Goal: Task Accomplishment & Management: Manage account settings

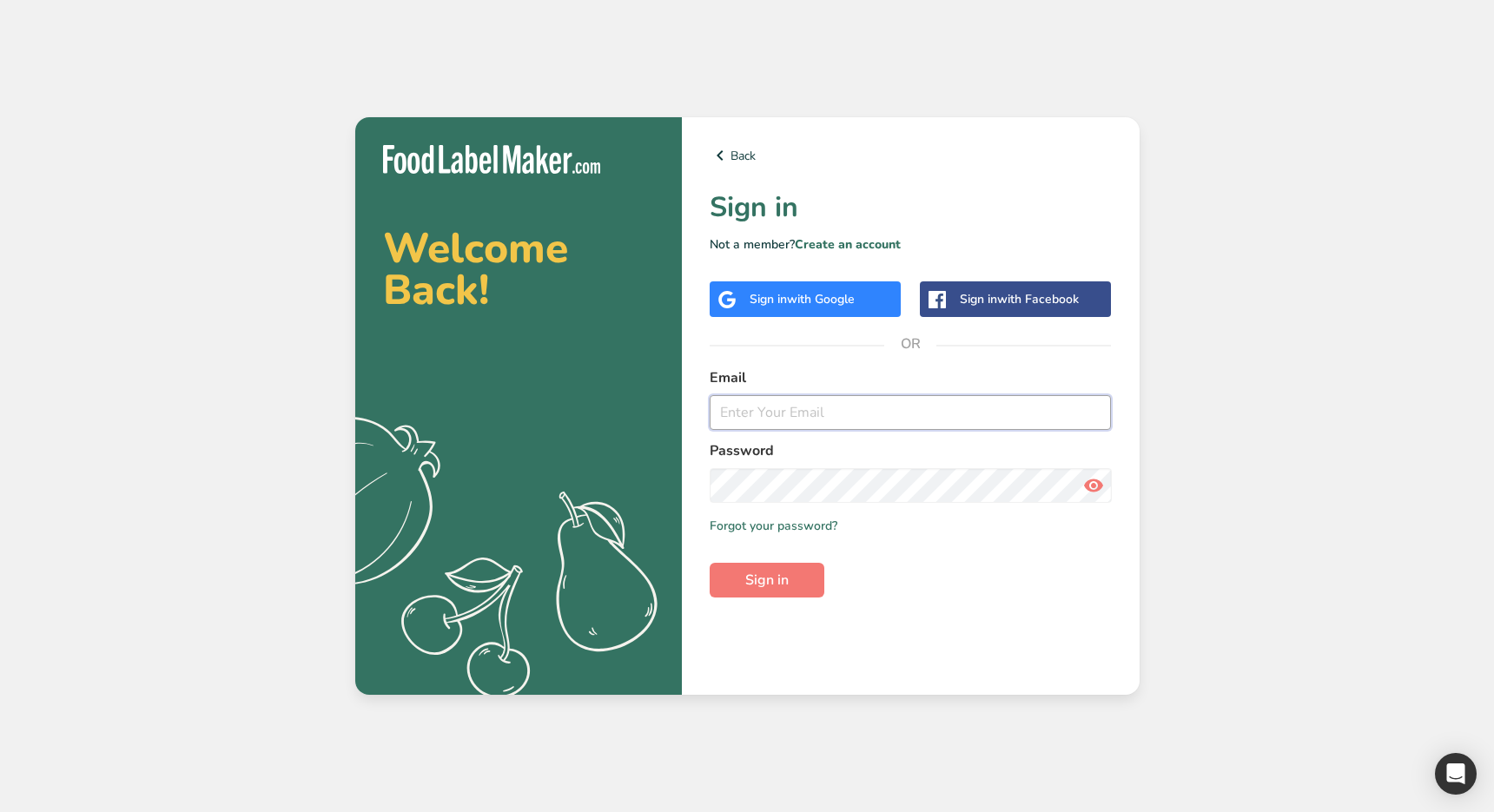
click at [762, 422] on input "email" at bounding box center [910, 412] width 402 height 34
type input "ahmad@foodlabelmaker.com"
click at [804, 585] on button "Sign in" at bounding box center [767, 580] width 115 height 34
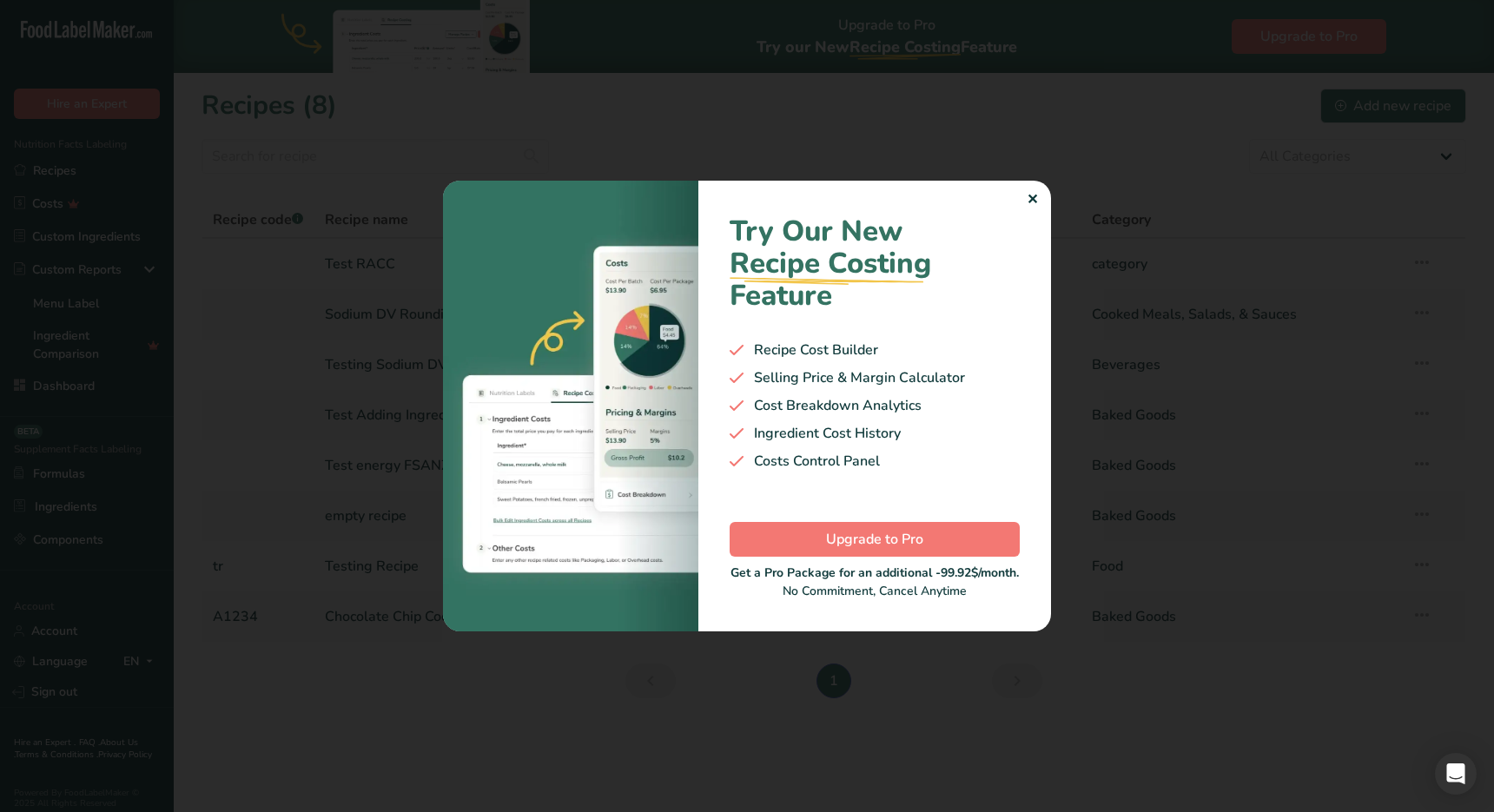
click at [1032, 203] on div "✕" at bounding box center [1032, 200] width 11 height 21
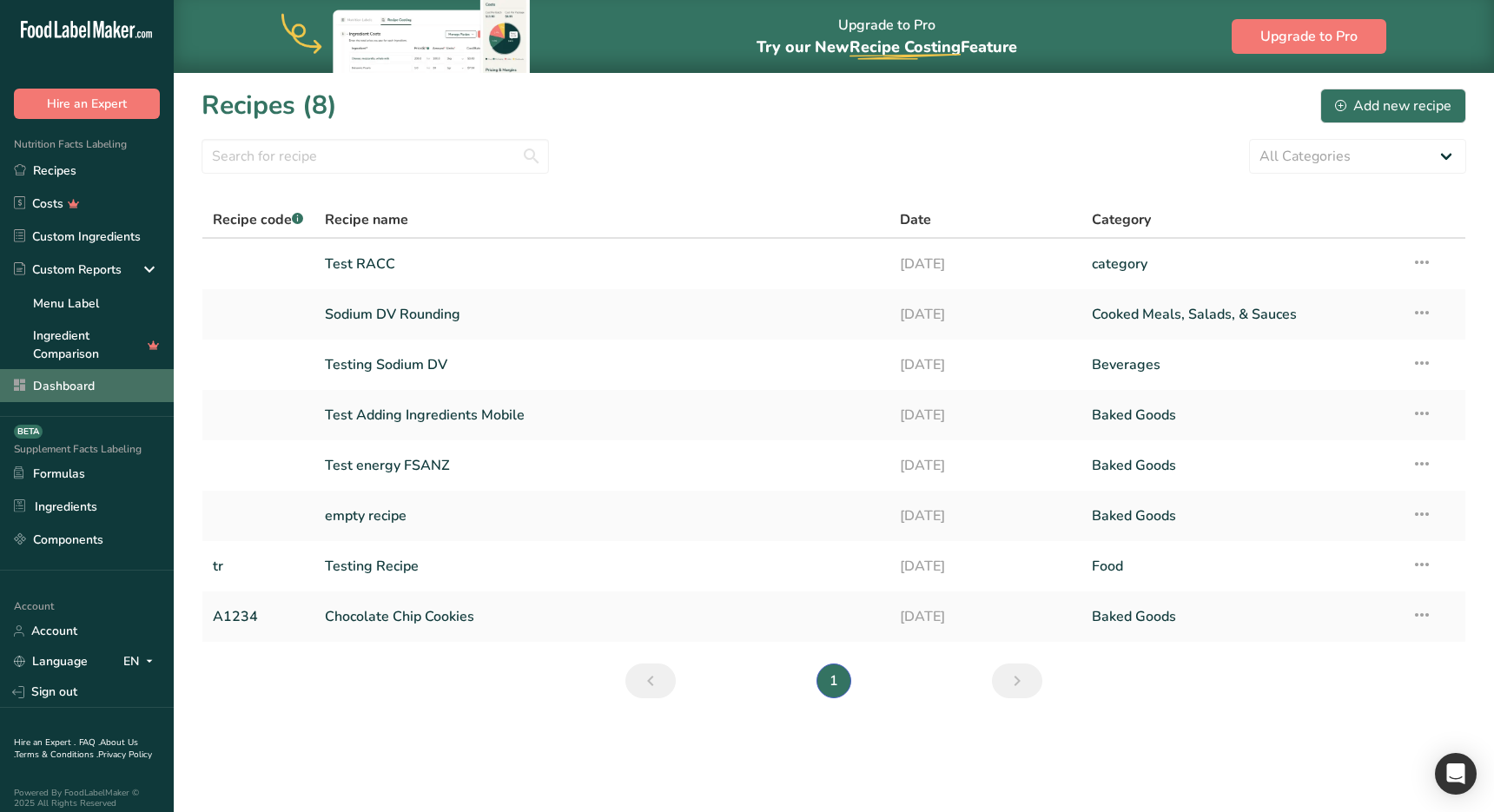
click at [84, 392] on link "Dashboard" at bounding box center [87, 385] width 174 height 33
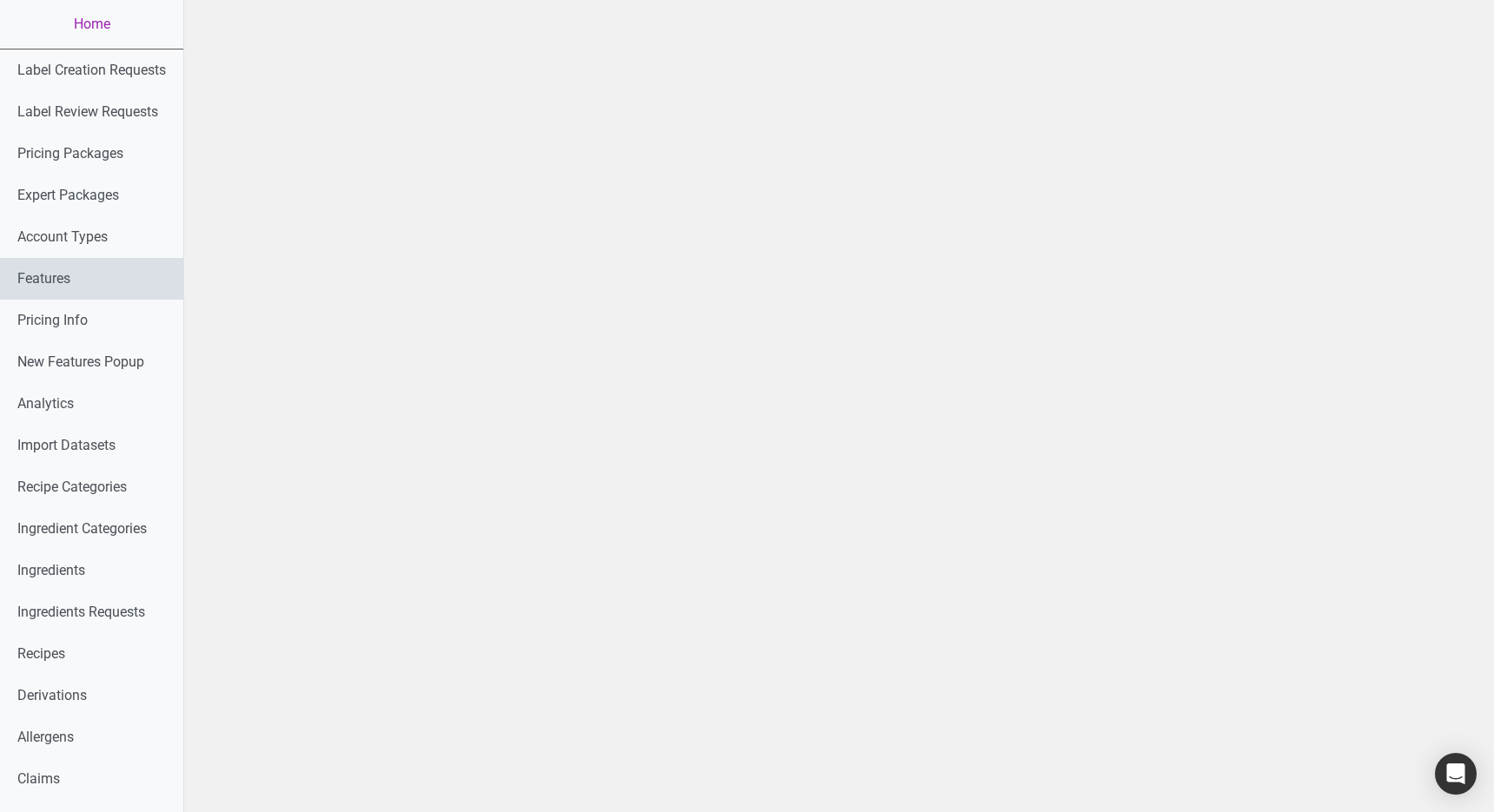
click at [68, 277] on link "Features" at bounding box center [92, 279] width 184 height 42
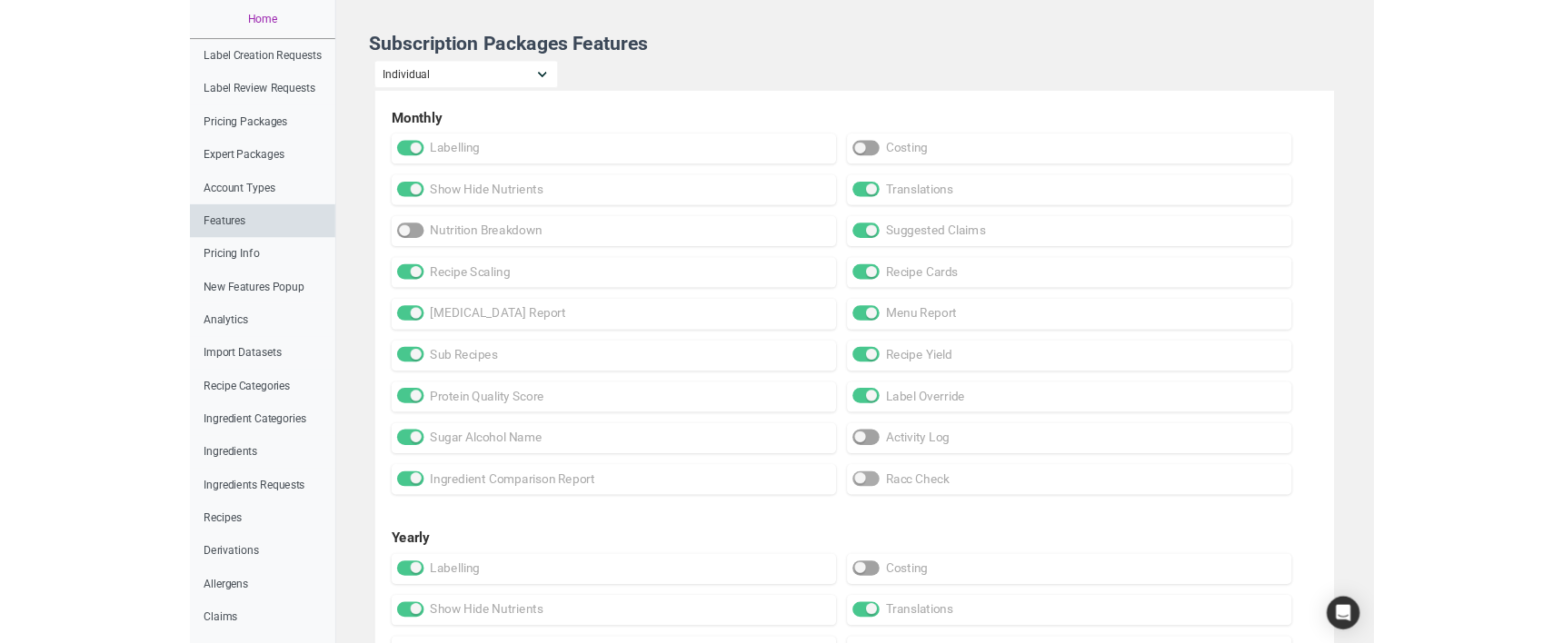
scroll to position [1007, 0]
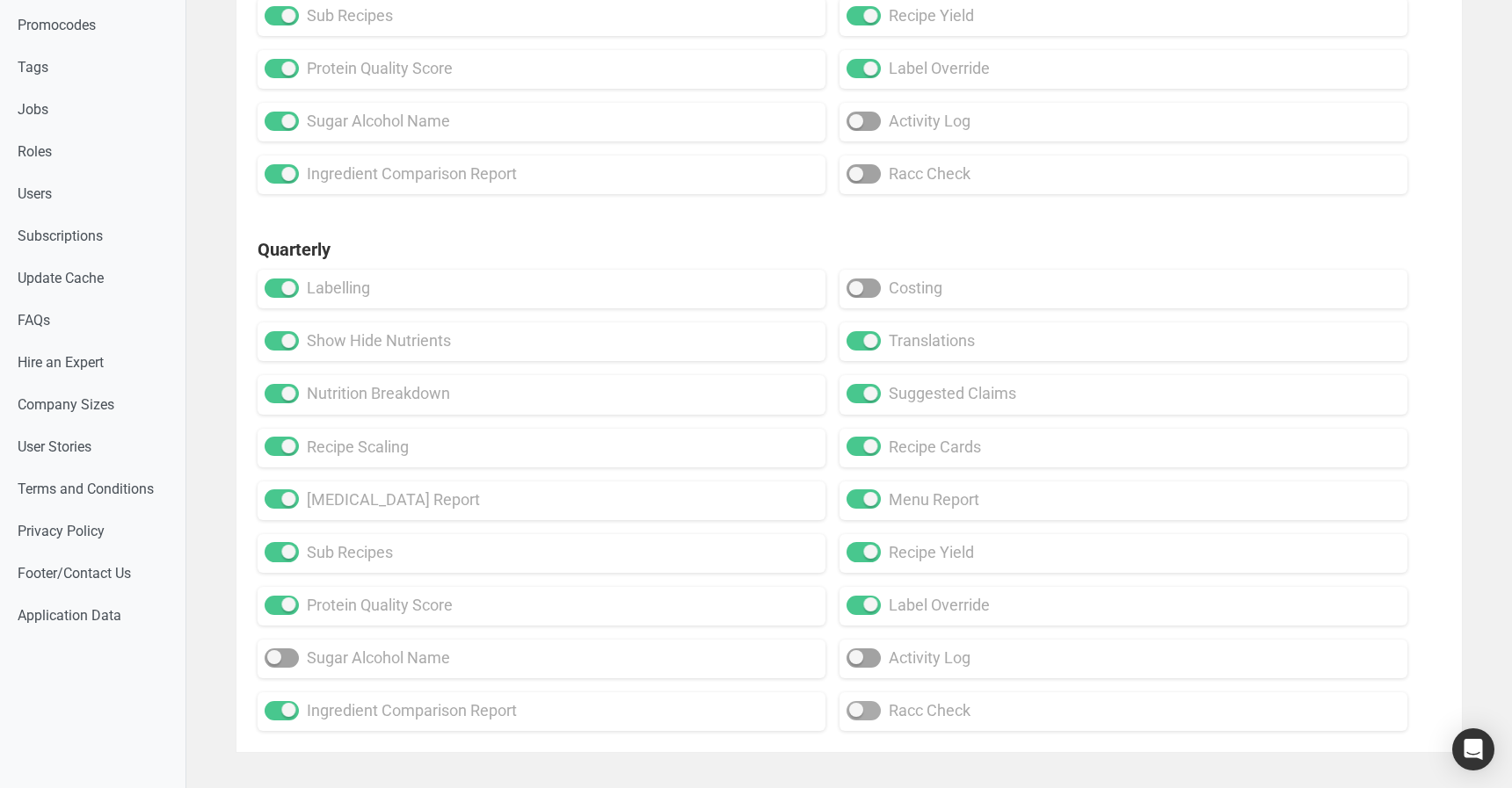
click at [871, 657] on span at bounding box center [863, 711] width 34 height 19
click at [858, 657] on input "racc check" at bounding box center [852, 711] width 12 height 12
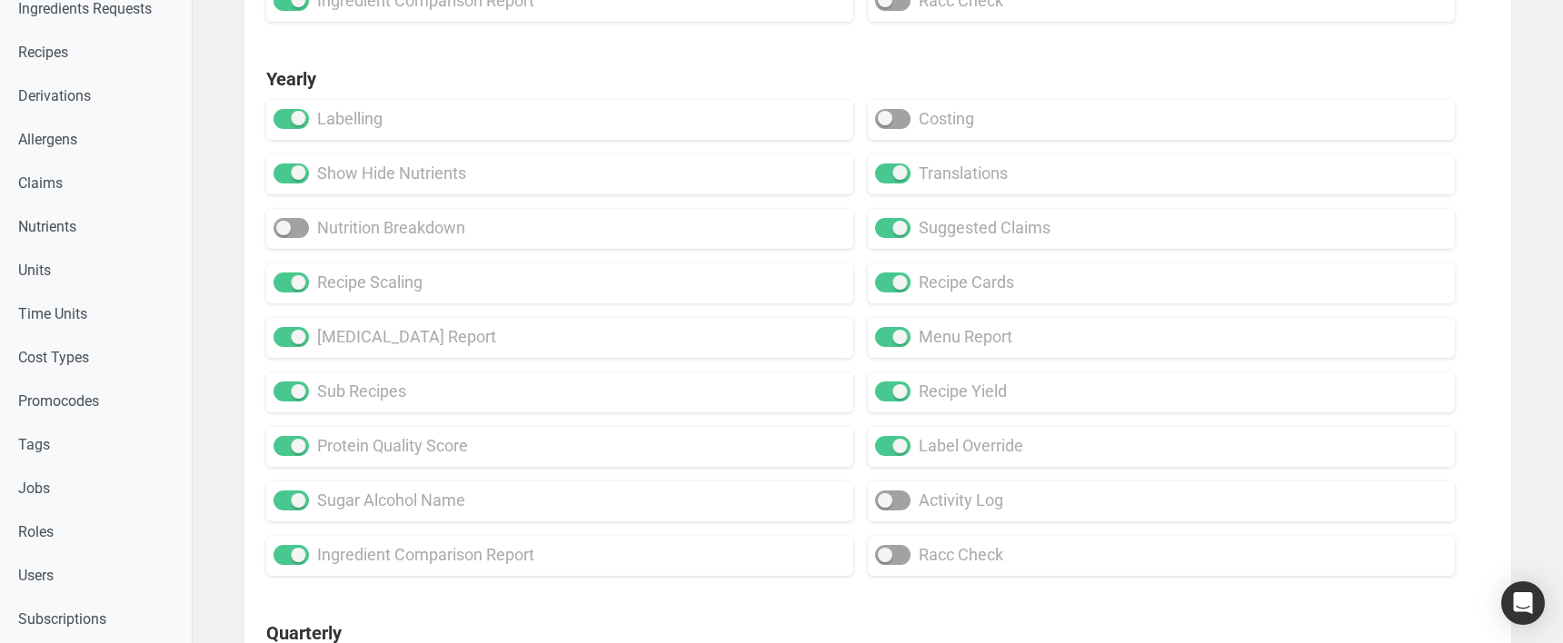
scroll to position [1213, 0]
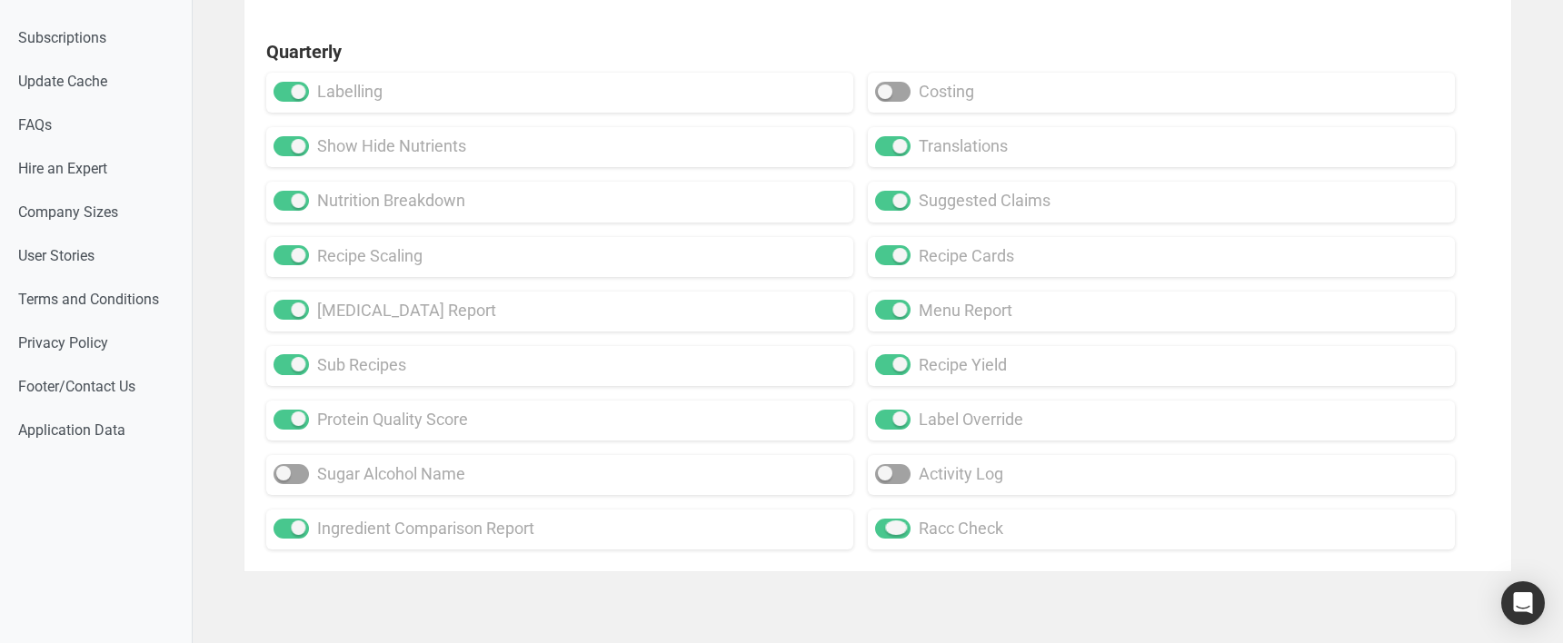
click at [902, 532] on span at bounding box center [892, 529] width 35 height 20
click at [887, 532] on input "racc check" at bounding box center [881, 528] width 12 height 12
checkbox input "false"
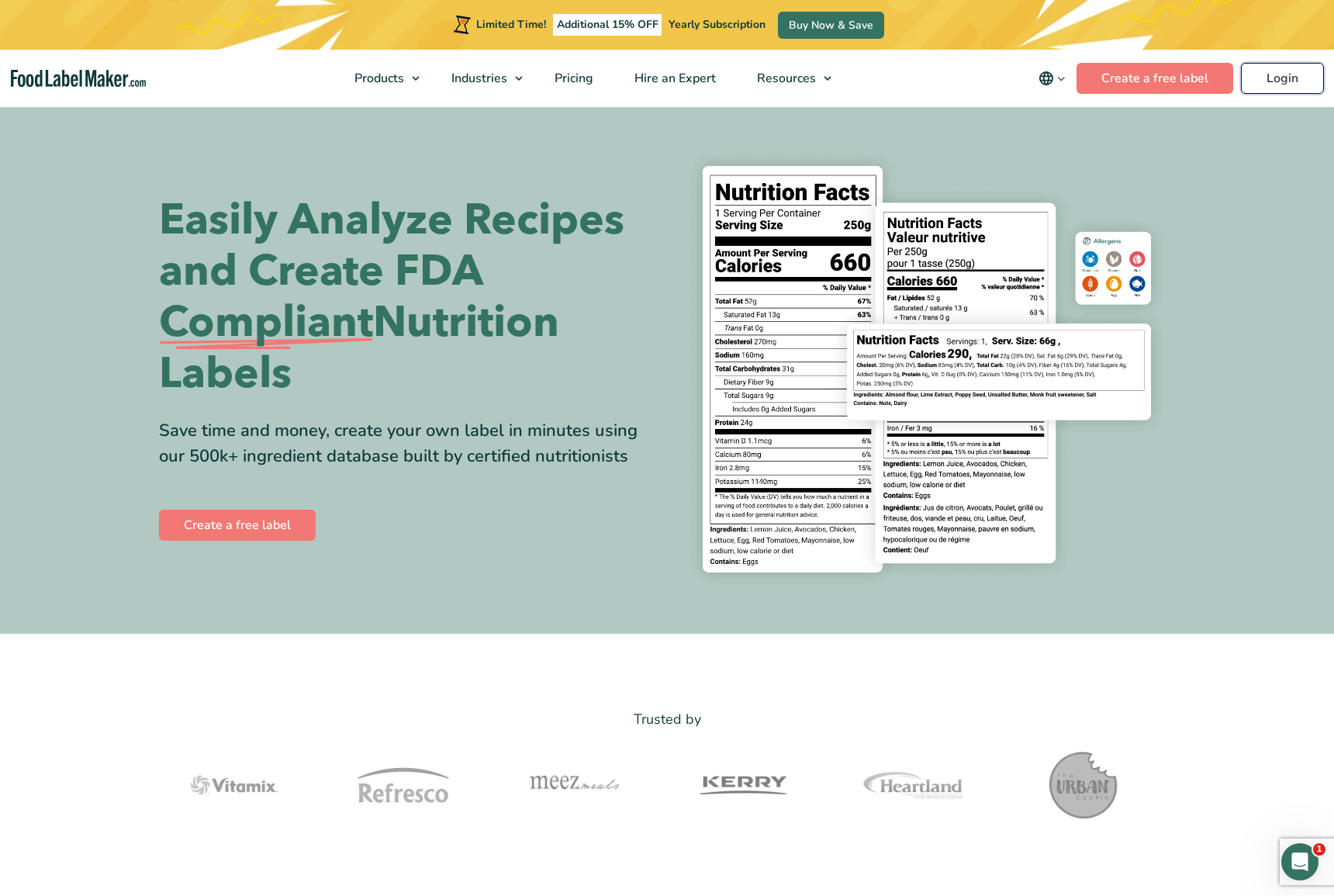
click at [1270, 86] on link "Login" at bounding box center [1282, 79] width 83 height 31
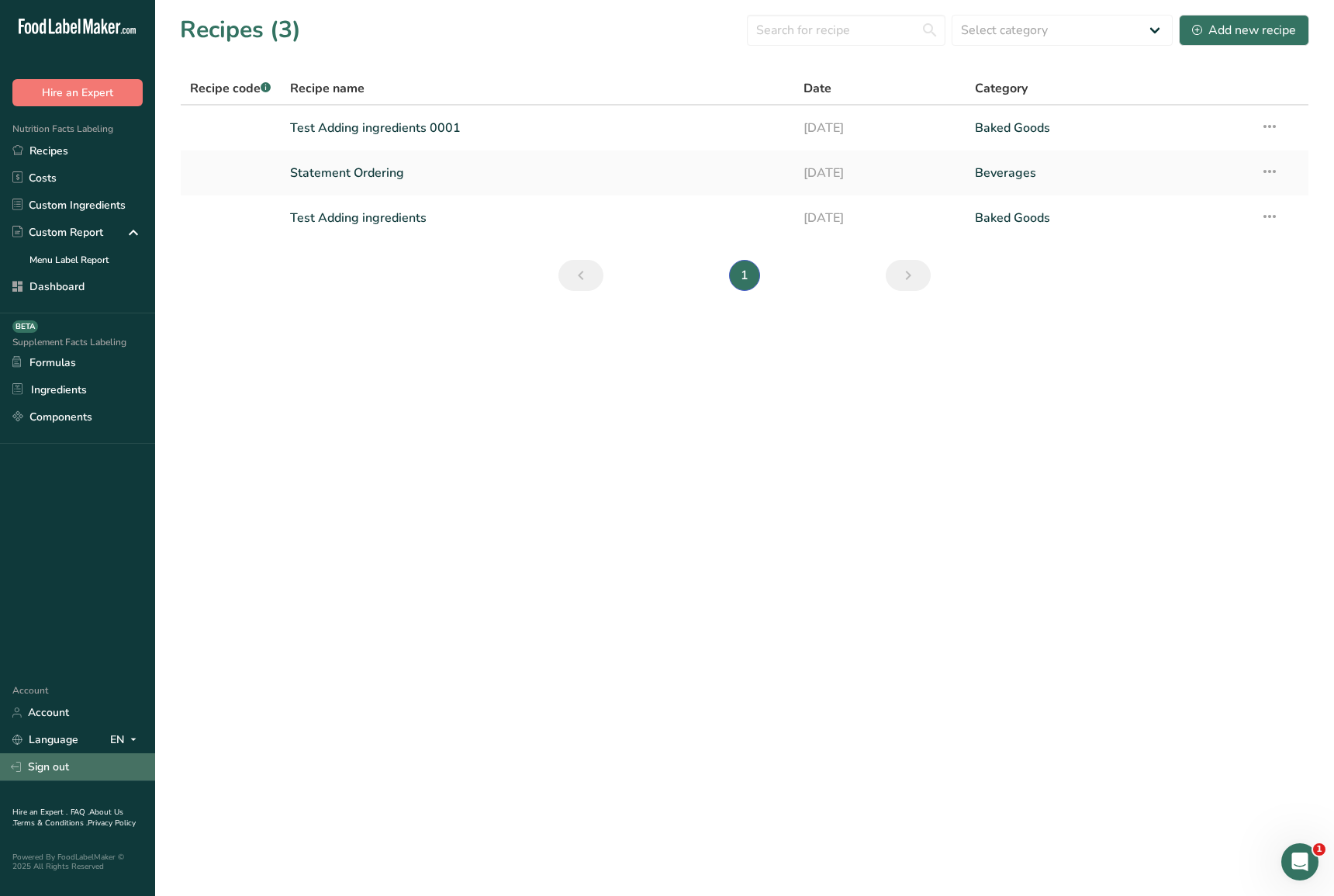
click at [69, 759] on link "Sign out" at bounding box center [78, 766] width 155 height 27
